Goal: Navigation & Orientation: Find specific page/section

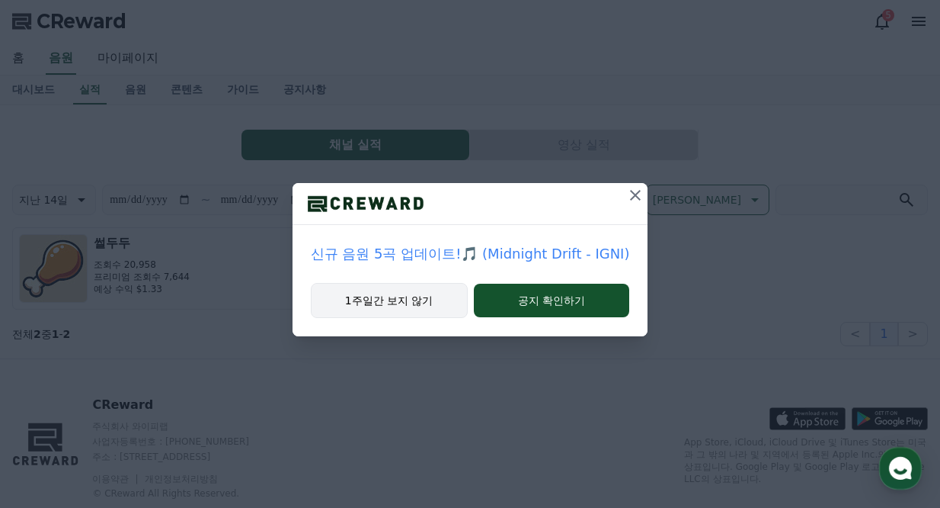
click at [426, 295] on button "1주일간 보지 않기" at bounding box center [389, 300] width 157 height 35
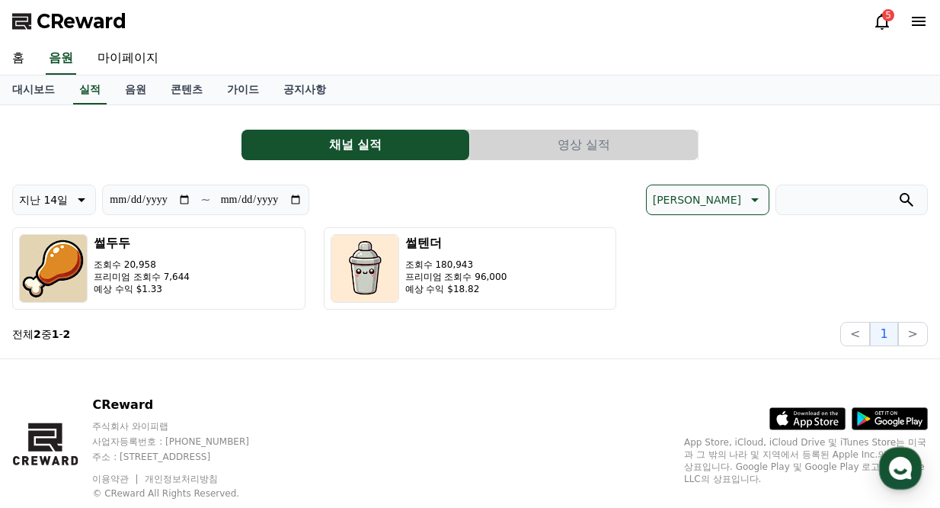
click at [868, 24] on div "CReward 5" at bounding box center [470, 21] width 940 height 43
click at [880, 23] on icon at bounding box center [882, 21] width 18 height 18
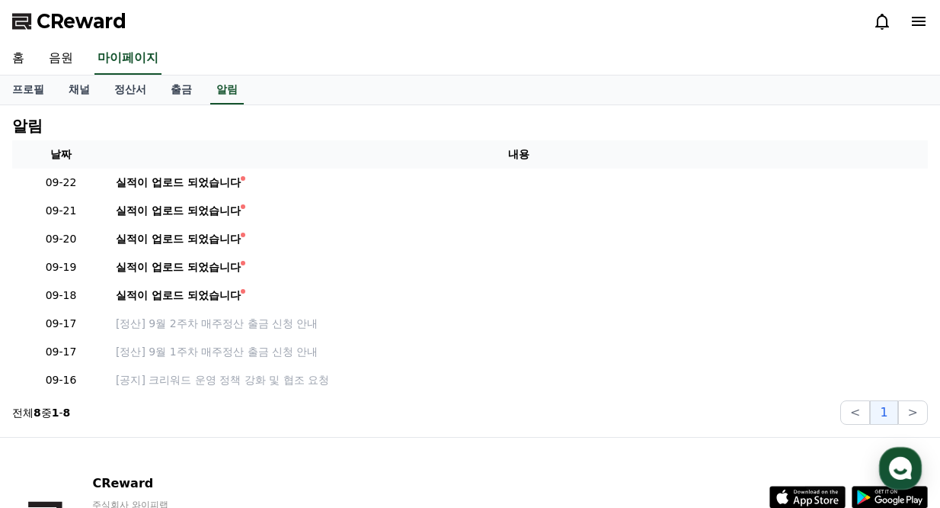
click at [881, 23] on icon at bounding box center [882, 21] width 18 height 18
click at [175, 90] on link "출금" at bounding box center [182, 89] width 46 height 29
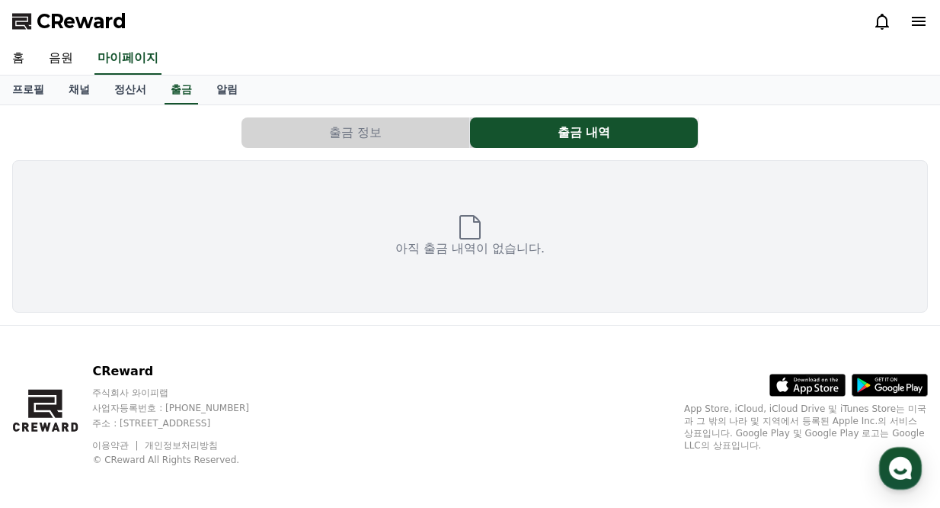
click at [402, 139] on button "출금 정보" at bounding box center [356, 132] width 228 height 30
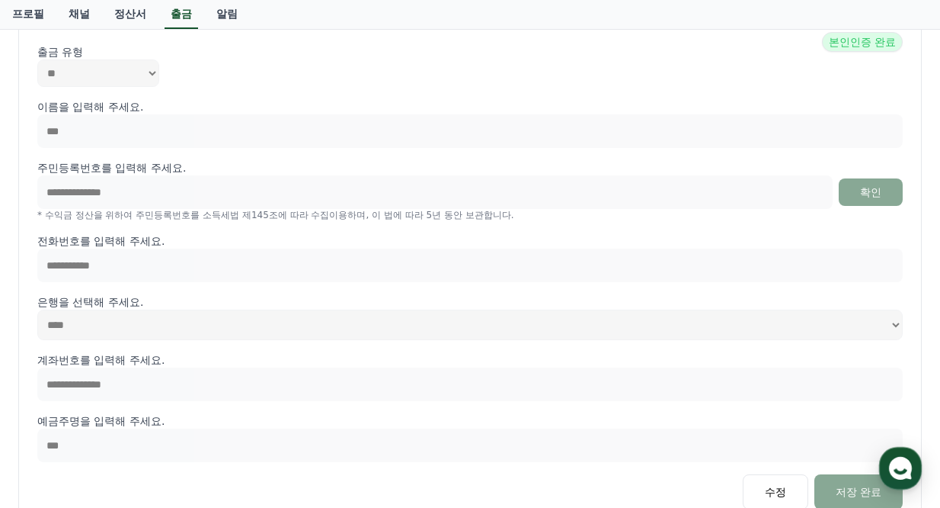
scroll to position [65, 0]
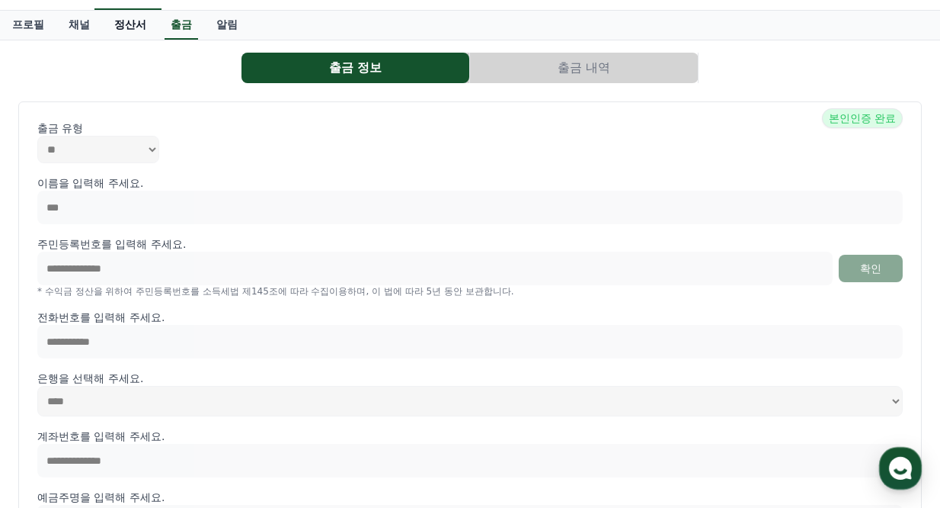
click at [135, 27] on link "정산서" at bounding box center [130, 25] width 56 height 29
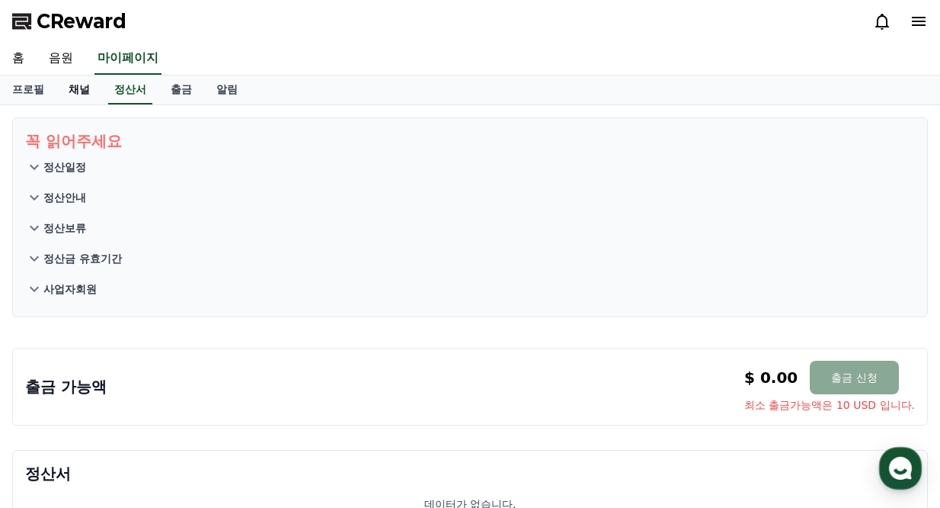
click at [83, 91] on link "채널" at bounding box center [79, 89] width 46 height 29
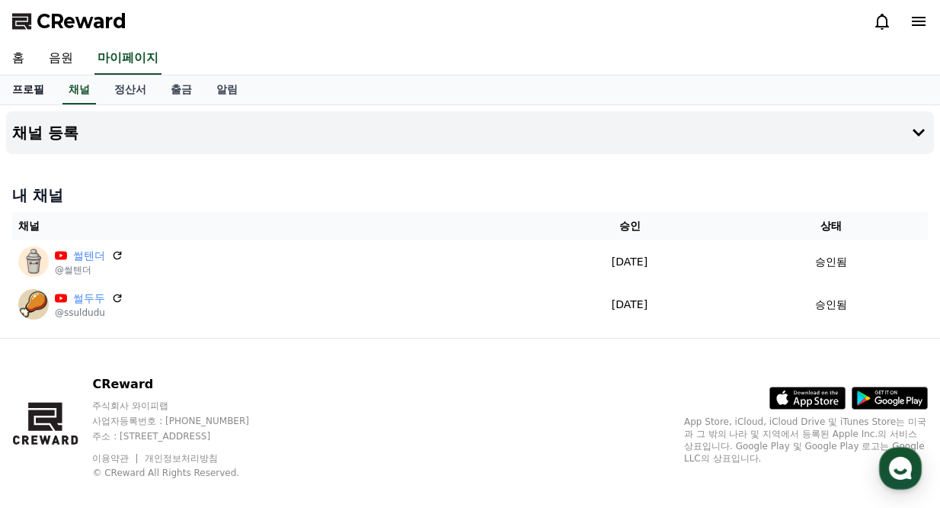
click at [37, 101] on link "프로필" at bounding box center [28, 89] width 56 height 29
select select "**********"
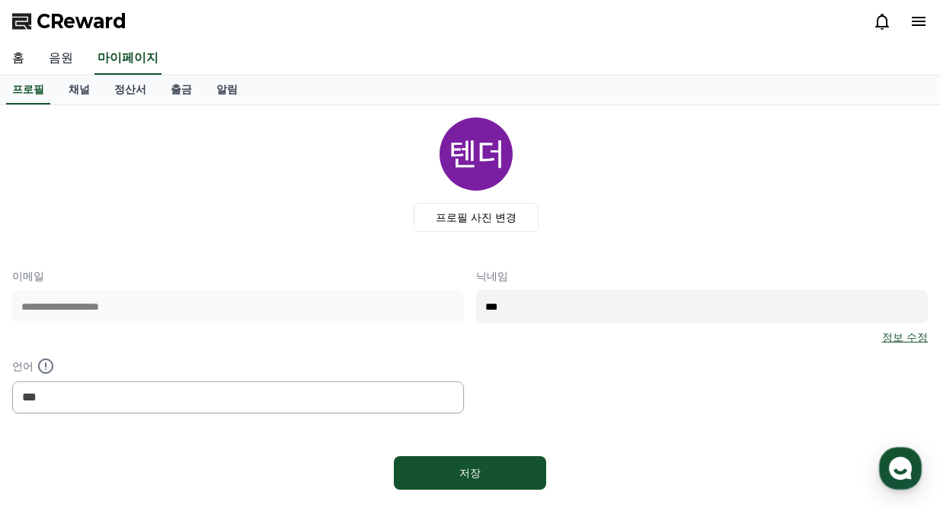
click at [71, 63] on link "음원" at bounding box center [61, 59] width 49 height 32
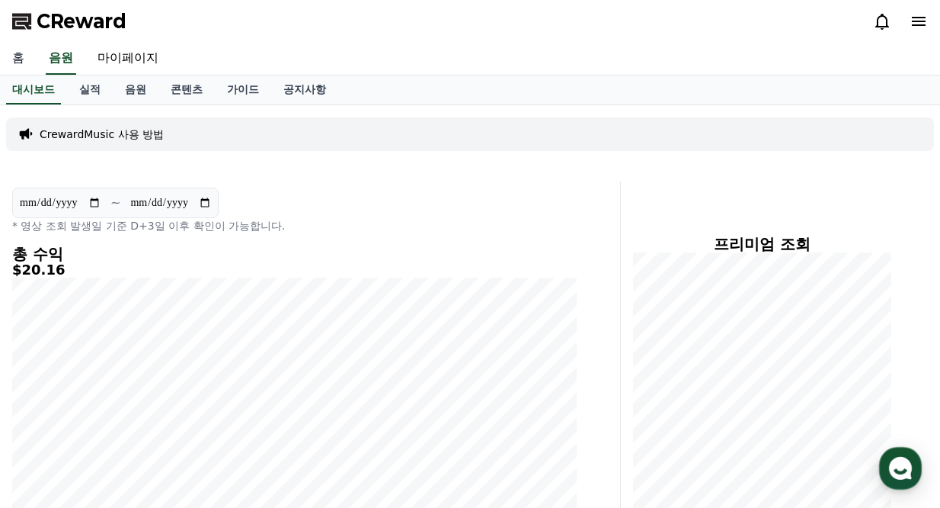
click at [14, 60] on link "홈" at bounding box center [18, 59] width 37 height 32
click at [133, 68] on link "마이페이지" at bounding box center [127, 59] width 85 height 32
select select "**********"
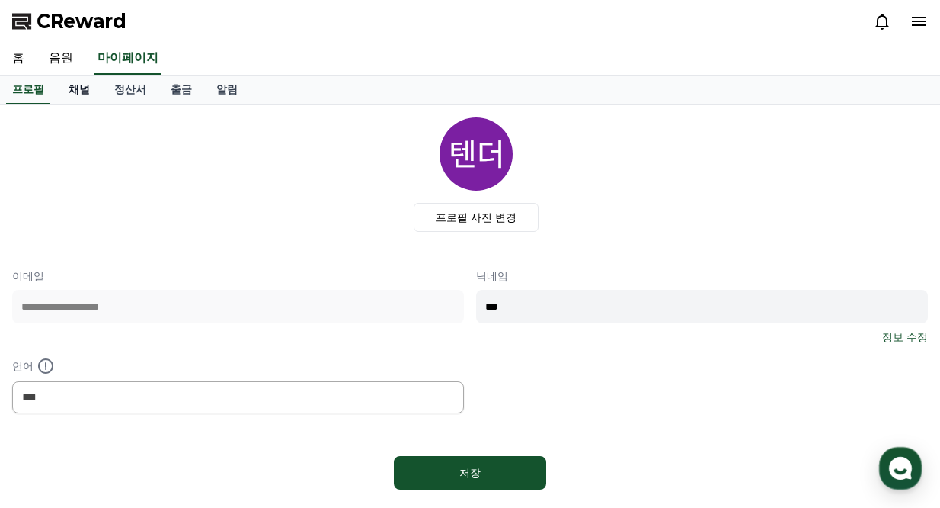
click at [88, 94] on link "채널" at bounding box center [79, 89] width 46 height 29
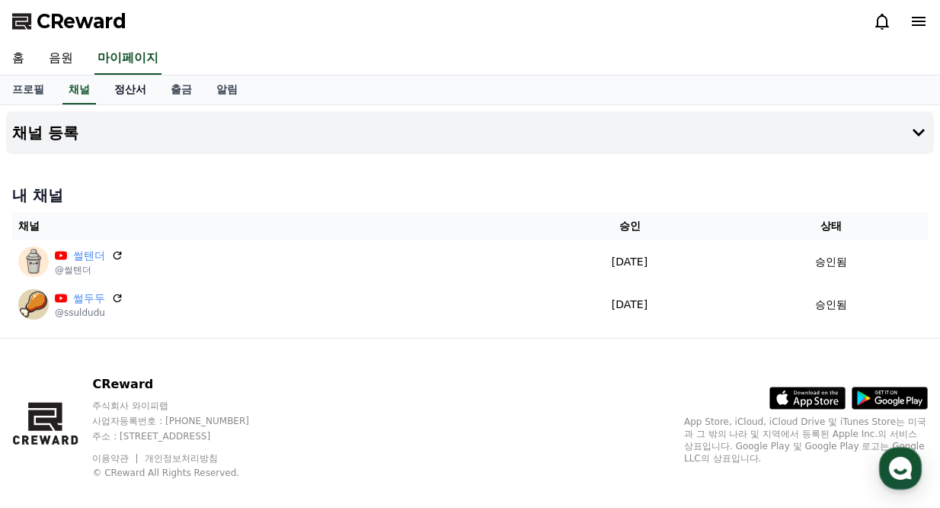
click at [138, 99] on link "정산서" at bounding box center [130, 89] width 56 height 29
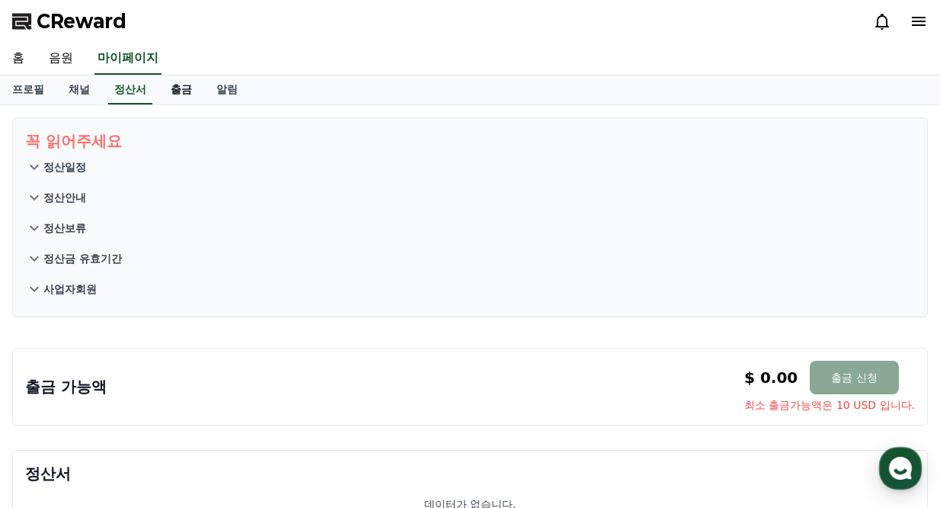
click at [179, 96] on link "출금" at bounding box center [182, 89] width 46 height 29
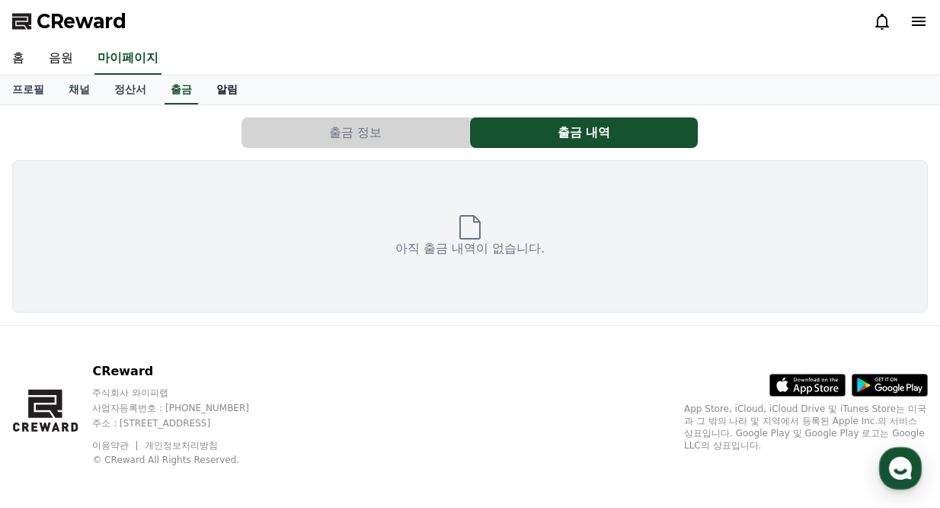
click at [225, 92] on link "알림" at bounding box center [227, 89] width 46 height 29
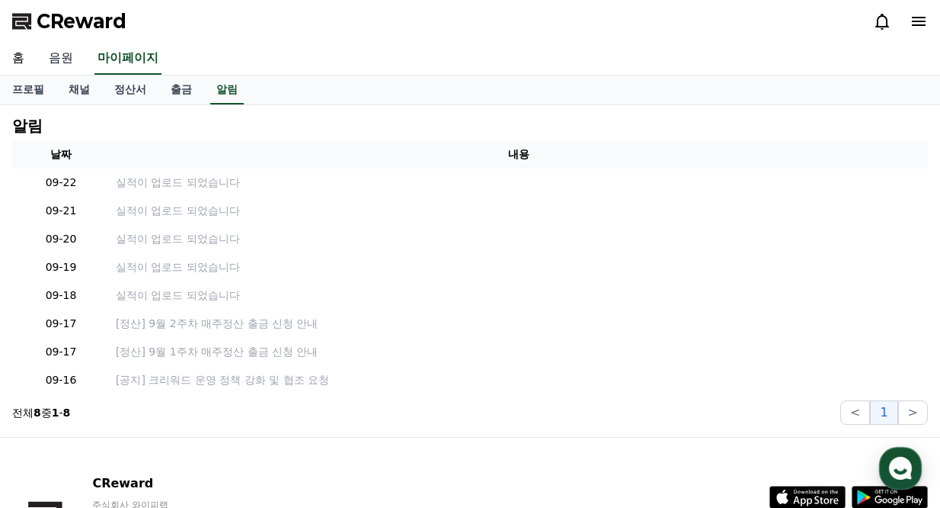
click at [65, 59] on link "음원" at bounding box center [61, 59] width 49 height 32
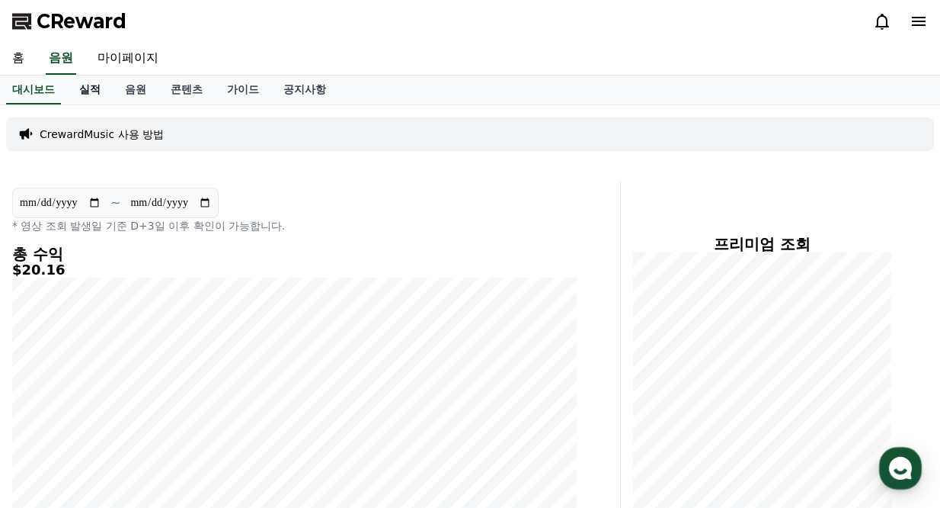
click at [96, 91] on link "실적" at bounding box center [90, 89] width 46 height 29
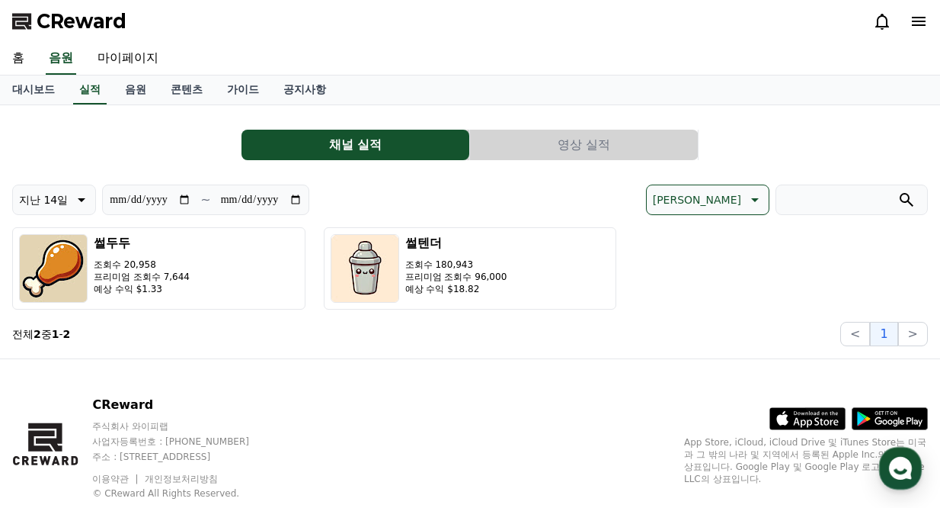
click at [578, 154] on button "영상 실적" at bounding box center [584, 145] width 228 height 30
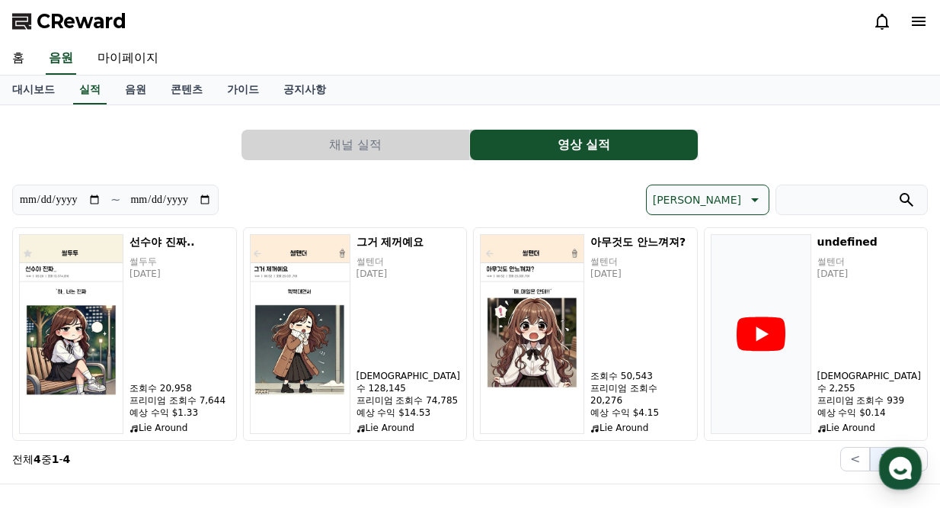
click at [383, 136] on button "채널 실적" at bounding box center [356, 145] width 228 height 30
